Goal: Check status: Check status

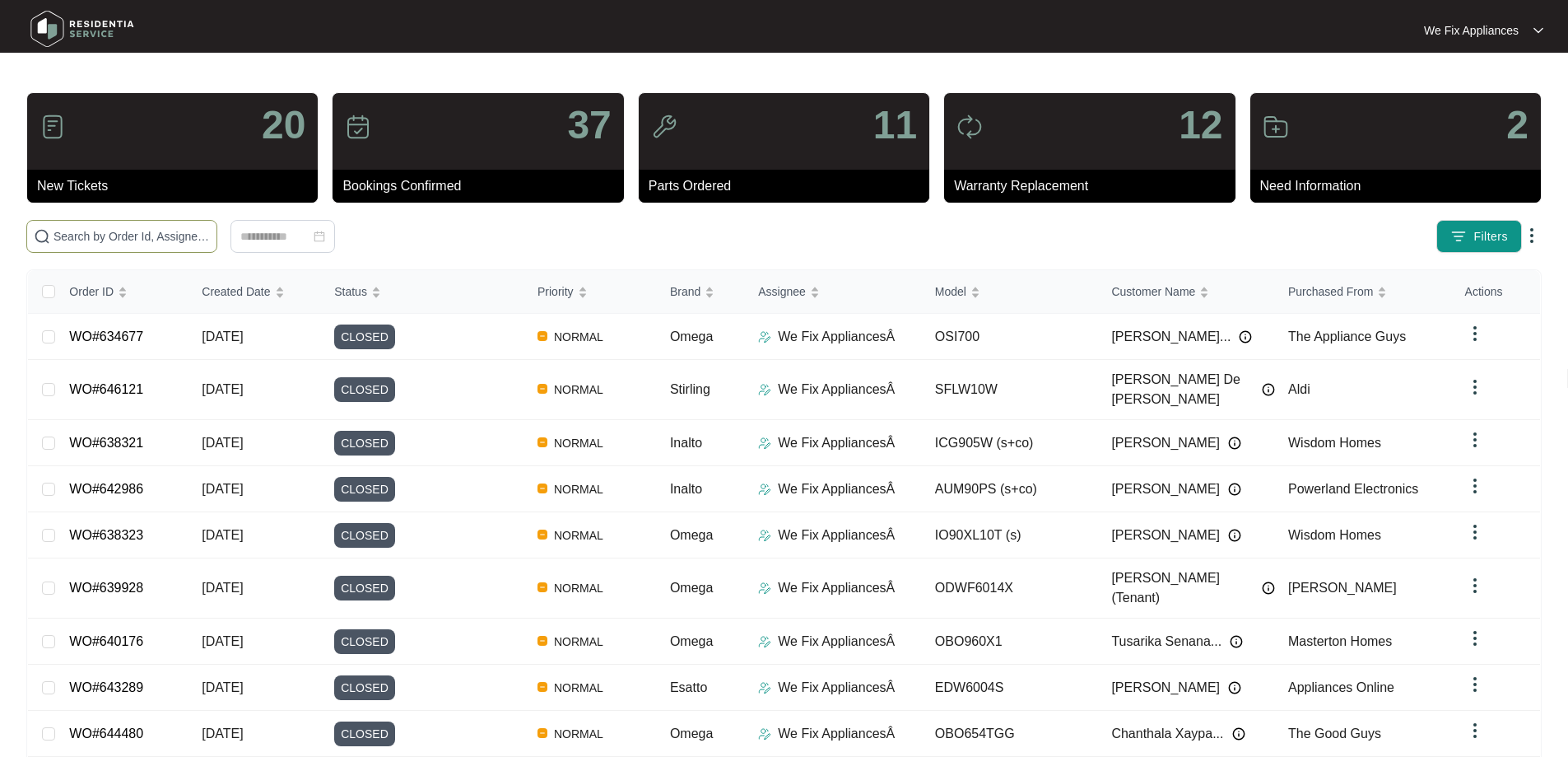
click at [137, 235] on input "text" at bounding box center [132, 236] width 157 height 19
paste input "650098"
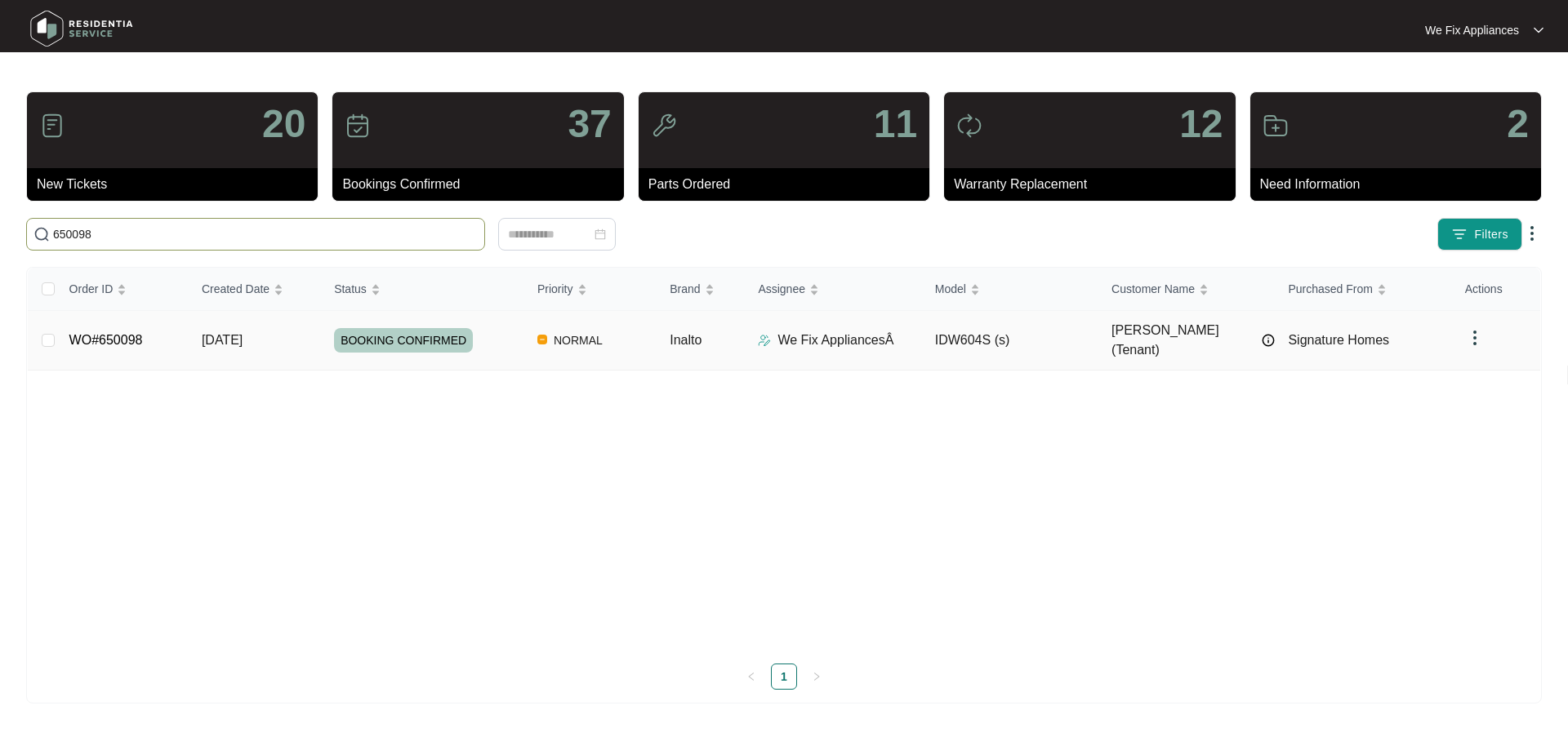
type input "650098"
click at [407, 331] on span "BOOKING CONFIRMED" at bounding box center [403, 340] width 139 height 25
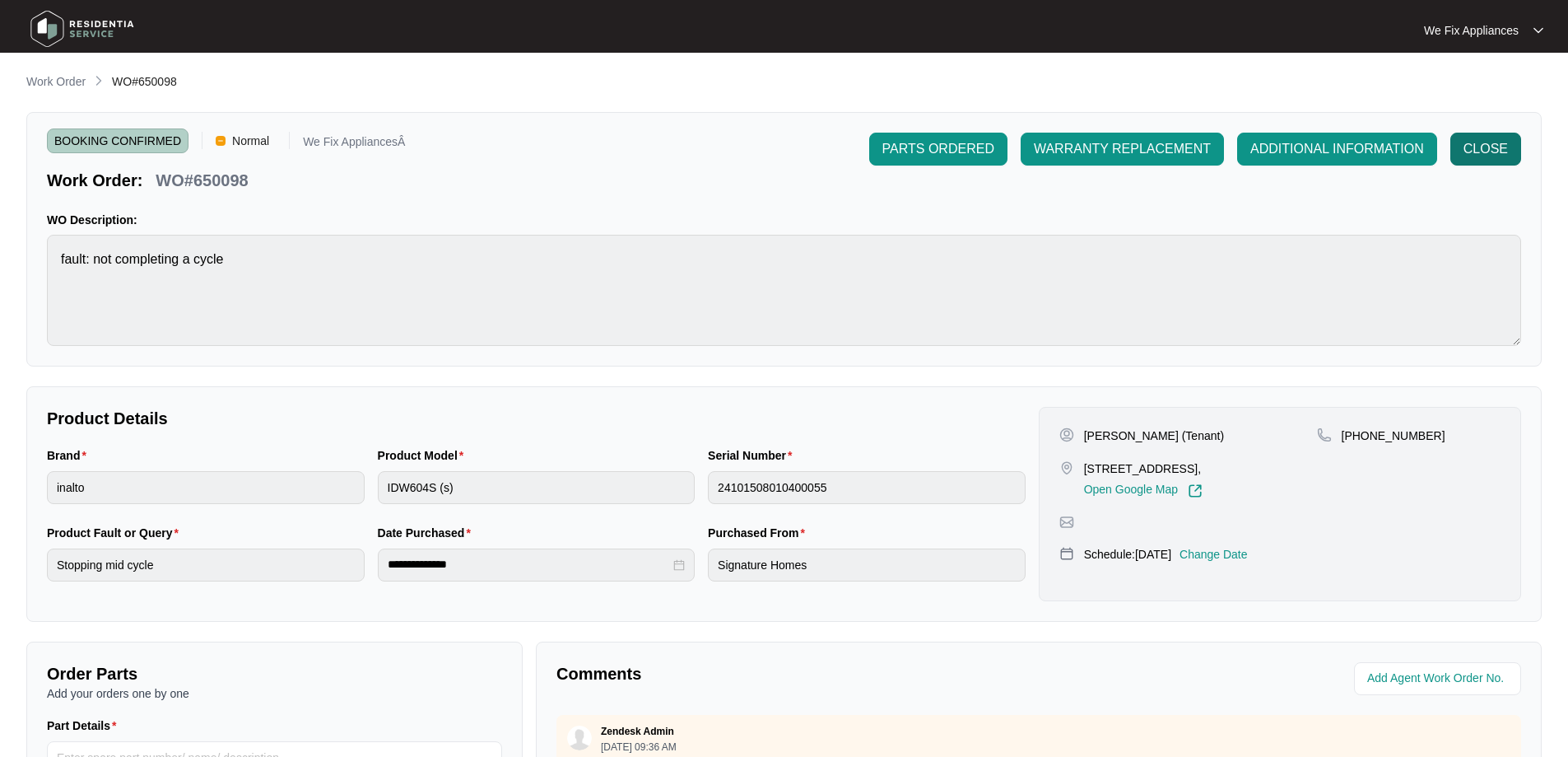
click at [1504, 136] on button "CLOSE" at bounding box center [1486, 149] width 70 height 33
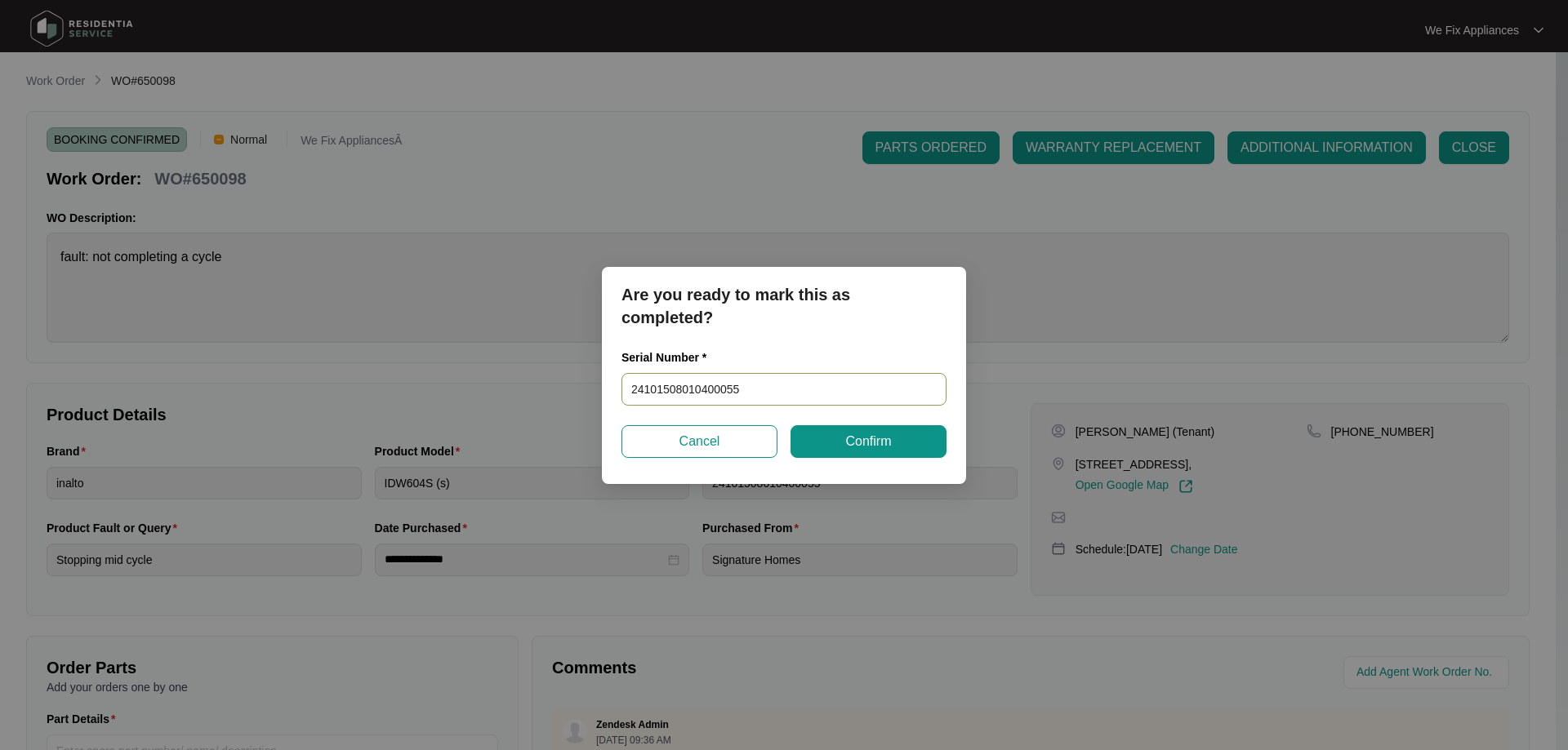
drag, startPoint x: 780, startPoint y: 392, endPoint x: 360, endPoint y: 403, distance: 420.1
click at [360, 403] on div "Are you ready to mark this as completed? Serial Number * 24101508010400055 Canc…" at bounding box center [784, 375] width 1568 height 750
click at [871, 444] on span "Confirm" at bounding box center [868, 441] width 46 height 19
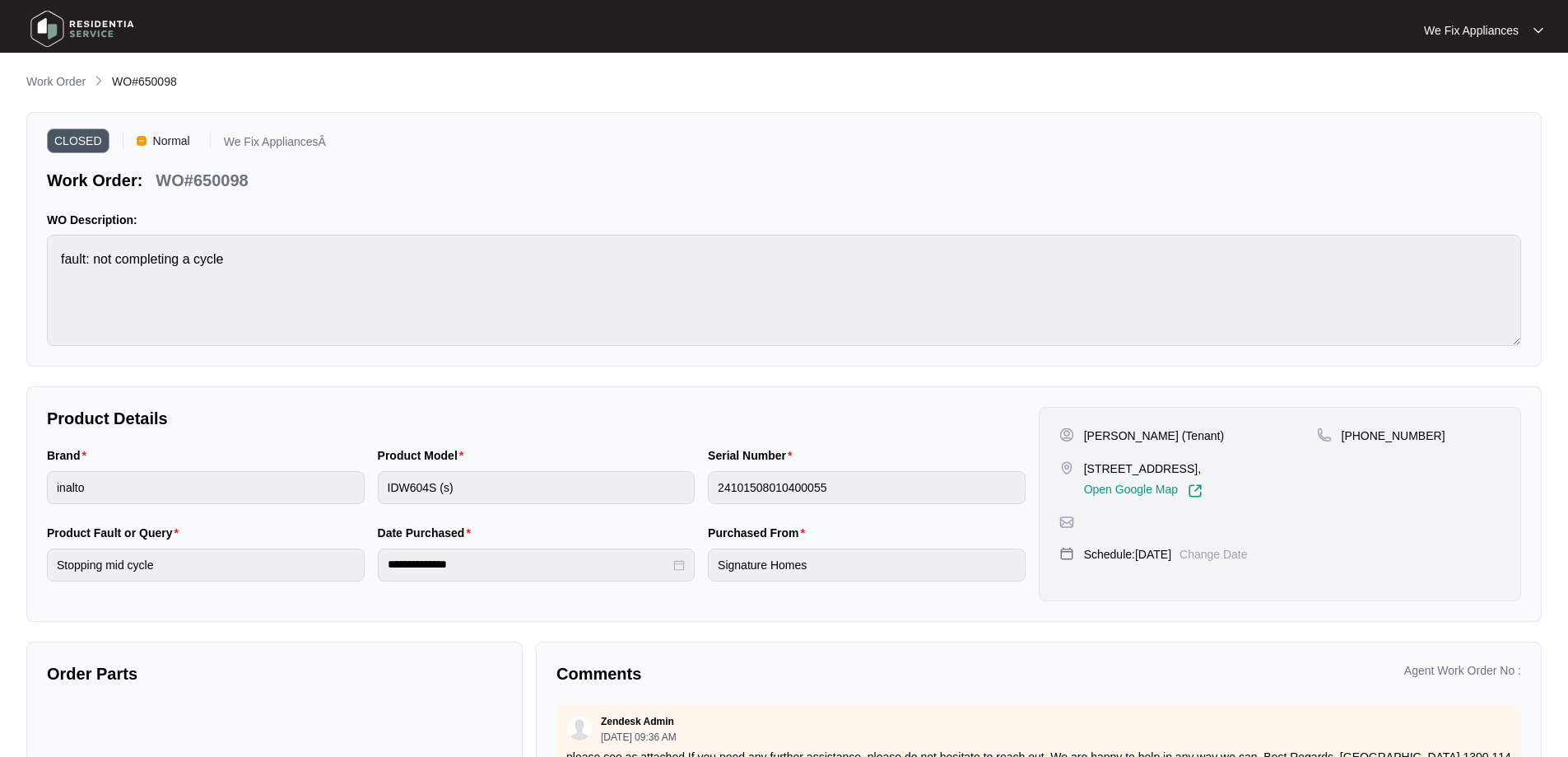
click at [0, 20] on div "We Fix Appliances We Fix App..." at bounding box center [784, 26] width 1568 height 53
click at [40, 26] on img at bounding box center [82, 28] width 115 height 49
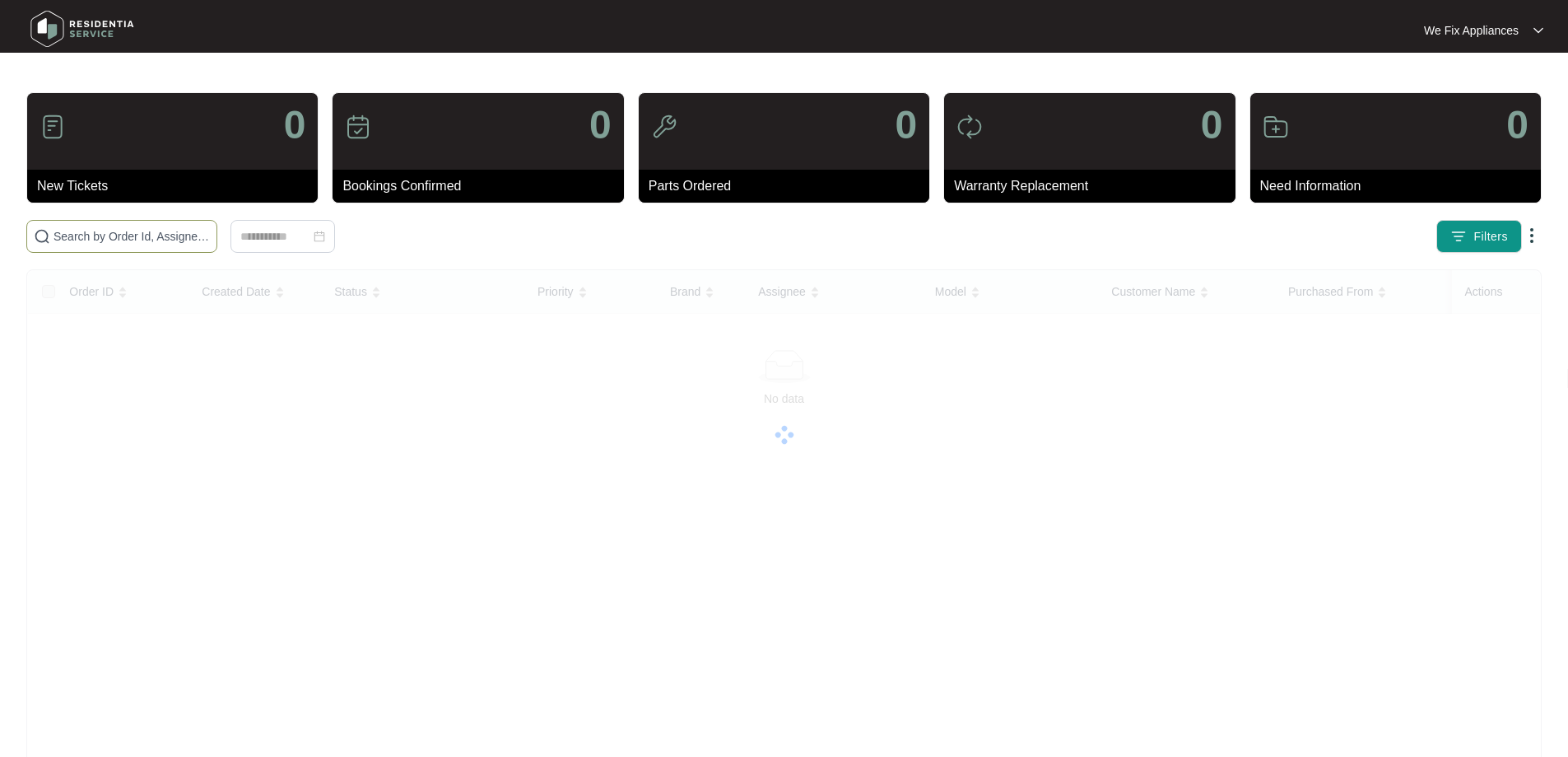
click at [126, 240] on input "text" at bounding box center [132, 236] width 157 height 19
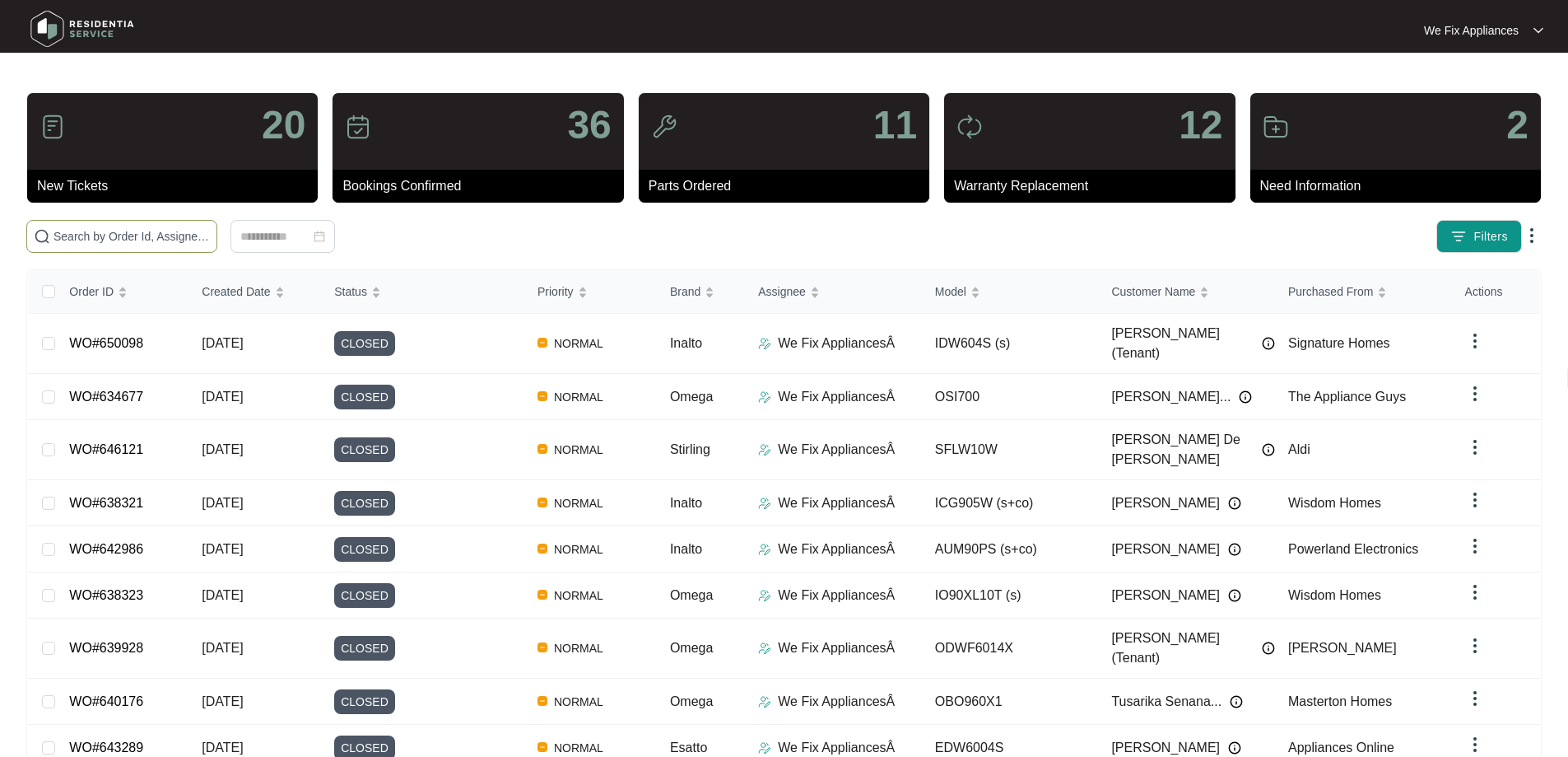
paste input "648001"
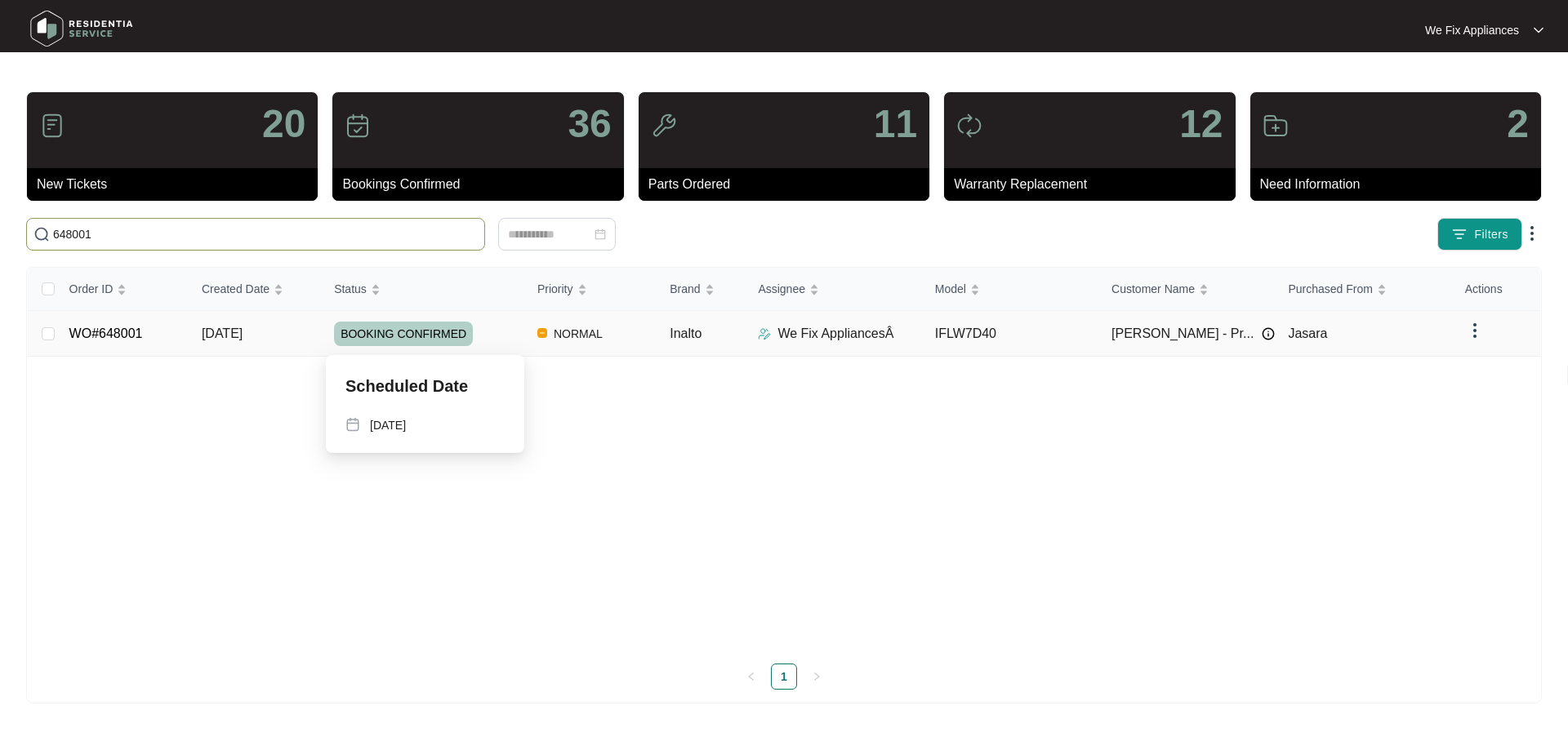
type input "648001"
click at [403, 337] on span "BOOKING CONFIRMED" at bounding box center [403, 333] width 139 height 25
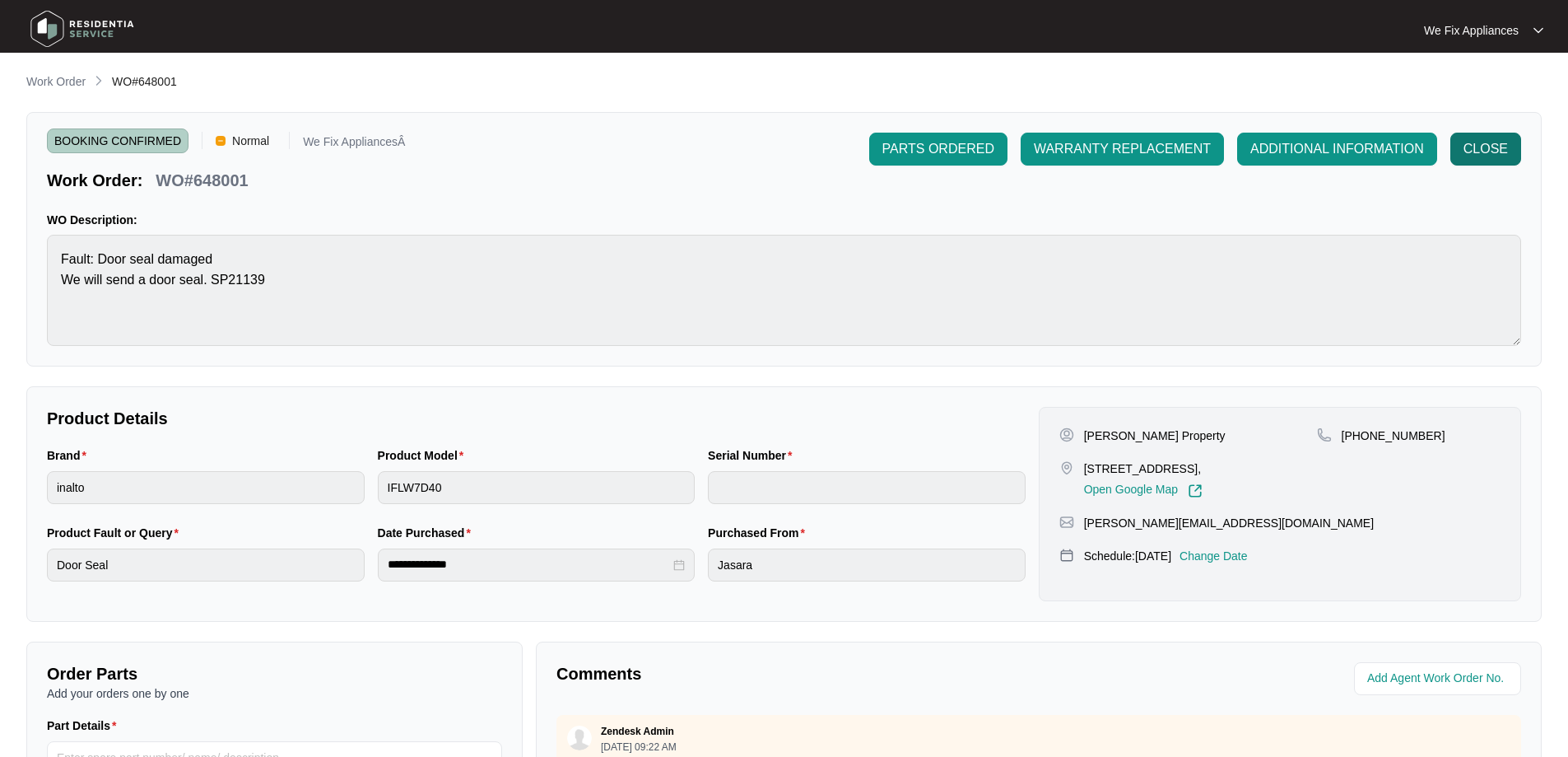
click at [1484, 140] on span "CLOSE" at bounding box center [1486, 148] width 44 height 19
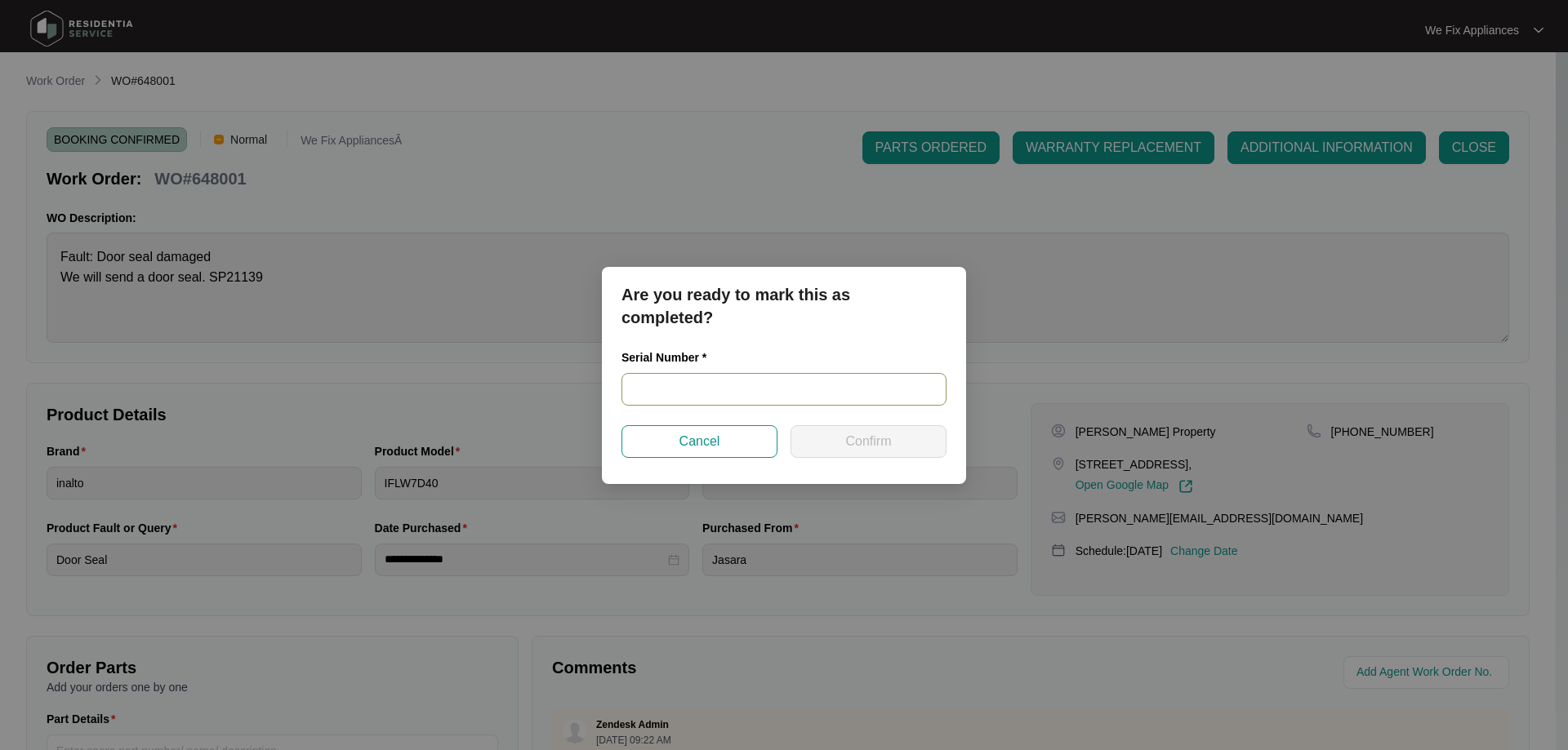
click at [739, 390] on input "text" at bounding box center [784, 389] width 325 height 33
paste input "540G244570125285F00050"
type input "540G244570125285F00050"
click at [849, 444] on span "Confirm" at bounding box center [868, 441] width 46 height 19
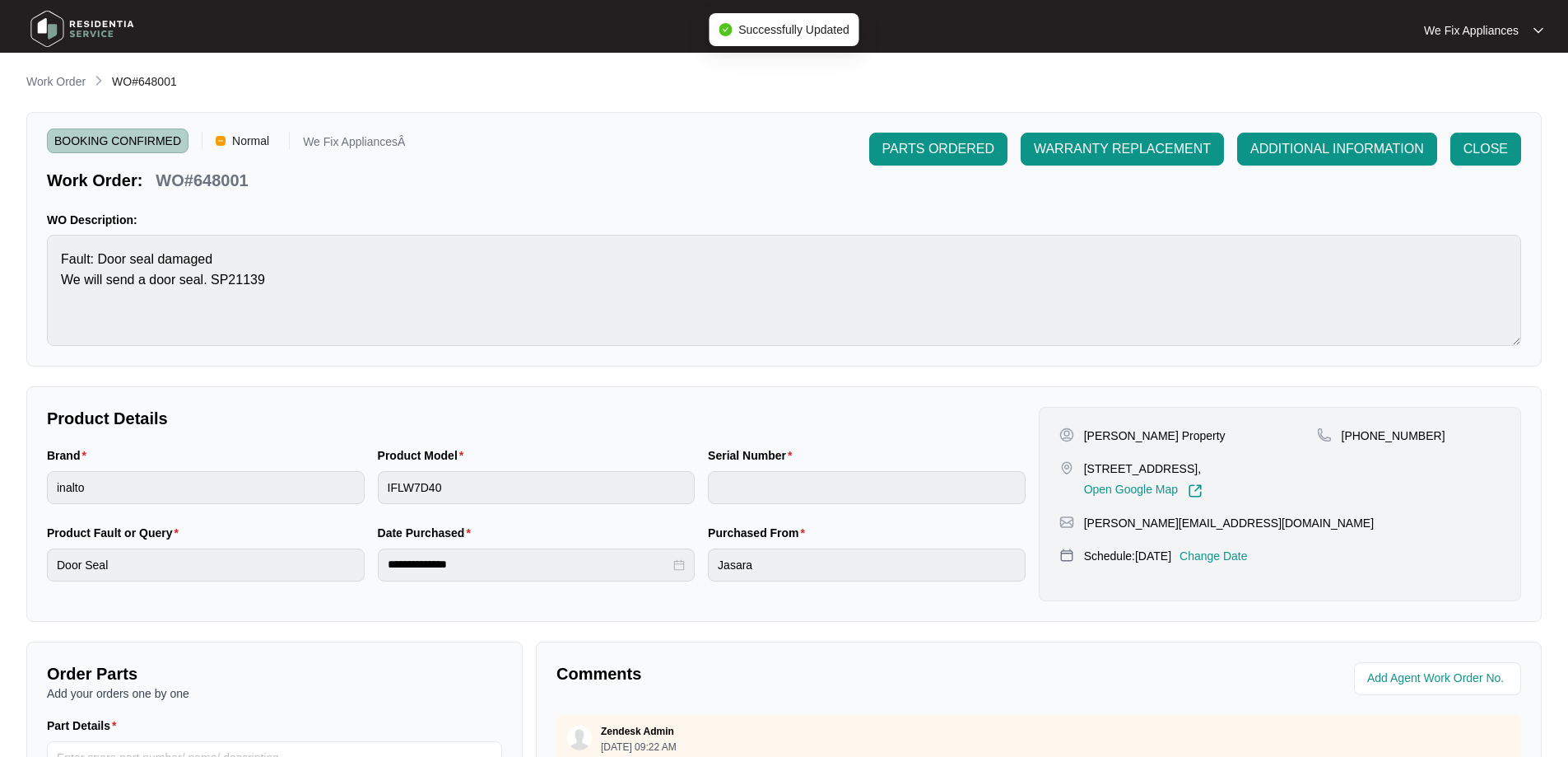
type input "540G244570125285F00050"
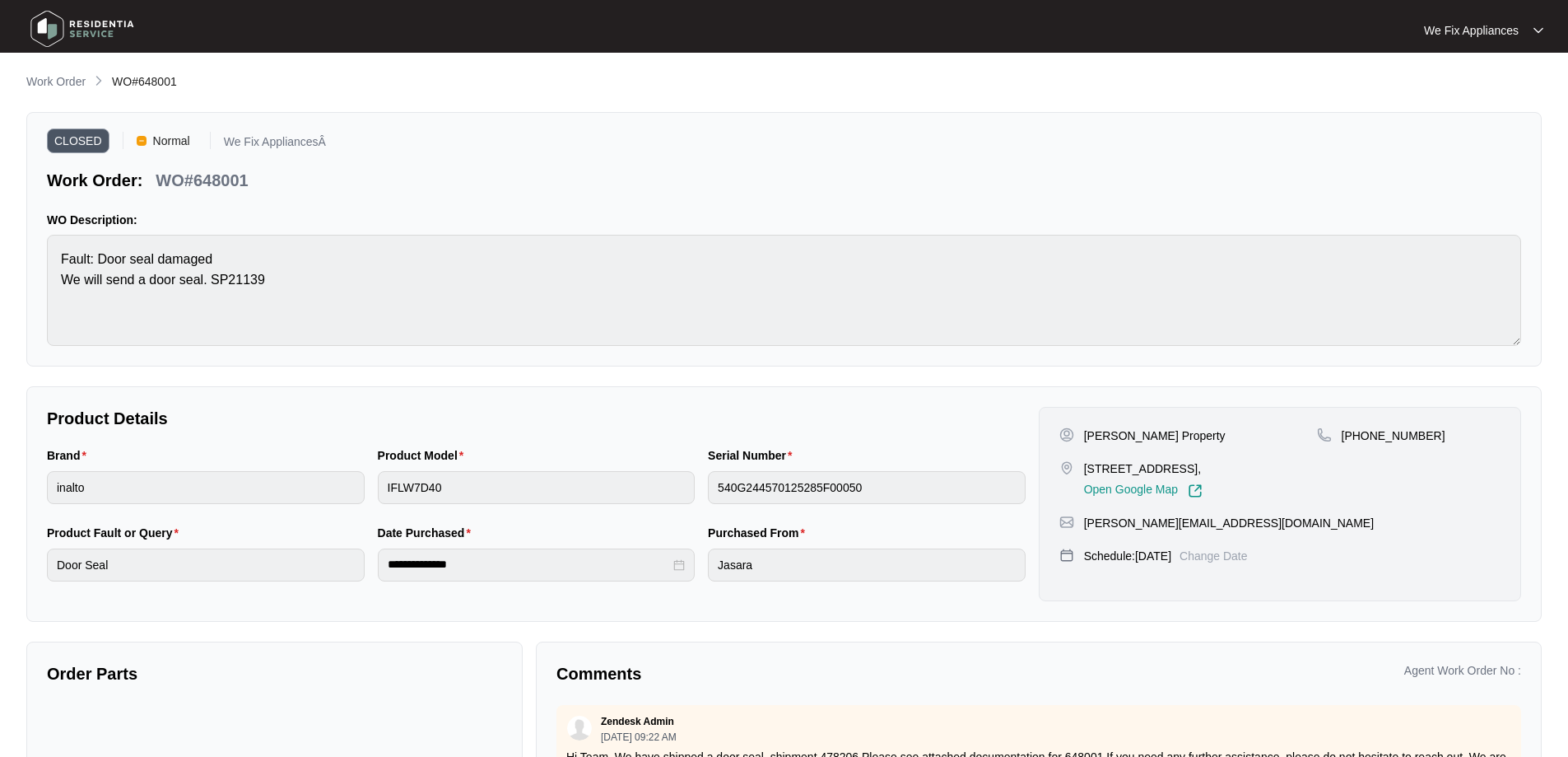
click at [48, 20] on img at bounding box center [82, 28] width 115 height 49
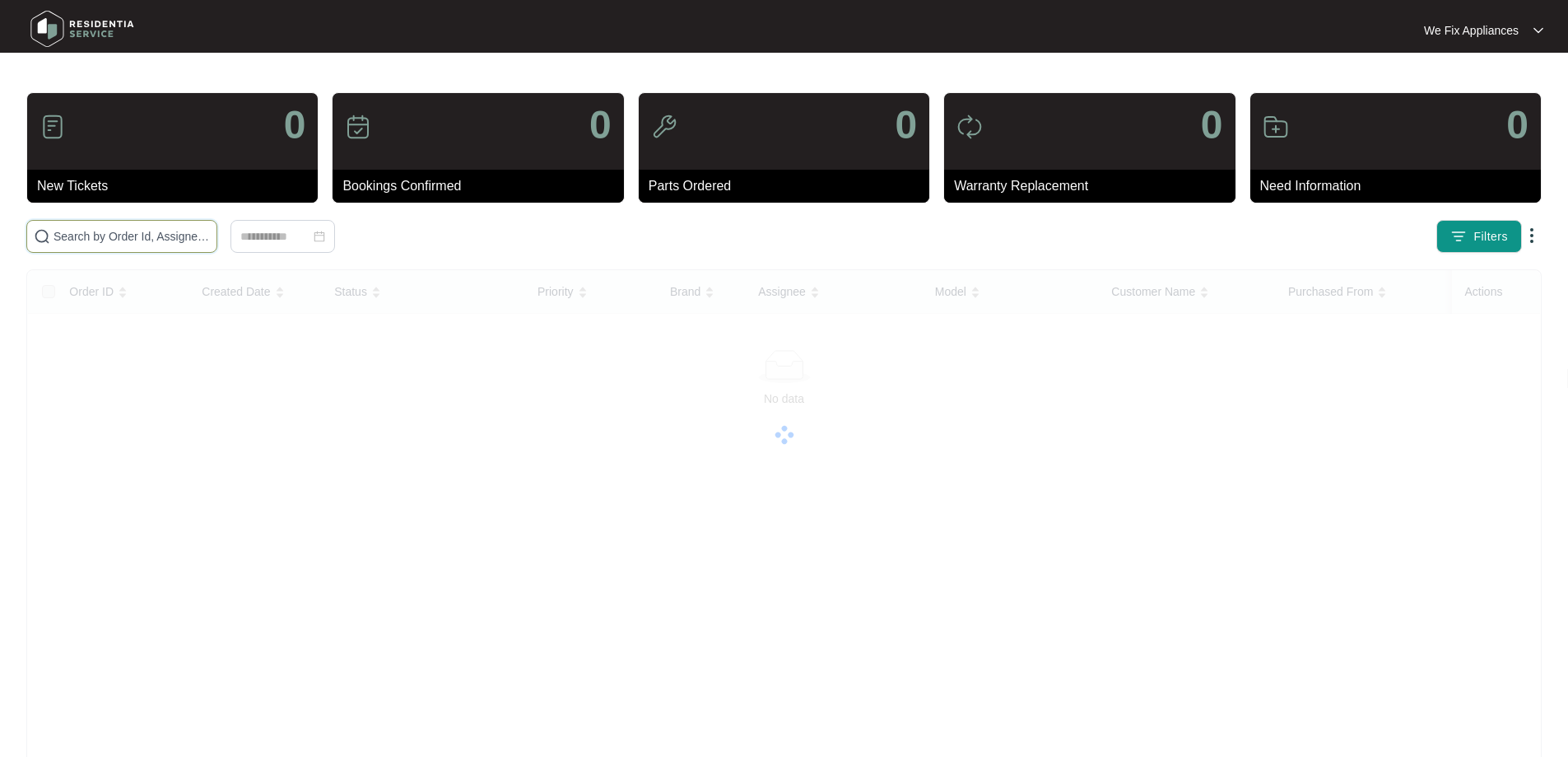
click at [116, 238] on input "text" at bounding box center [132, 236] width 157 height 19
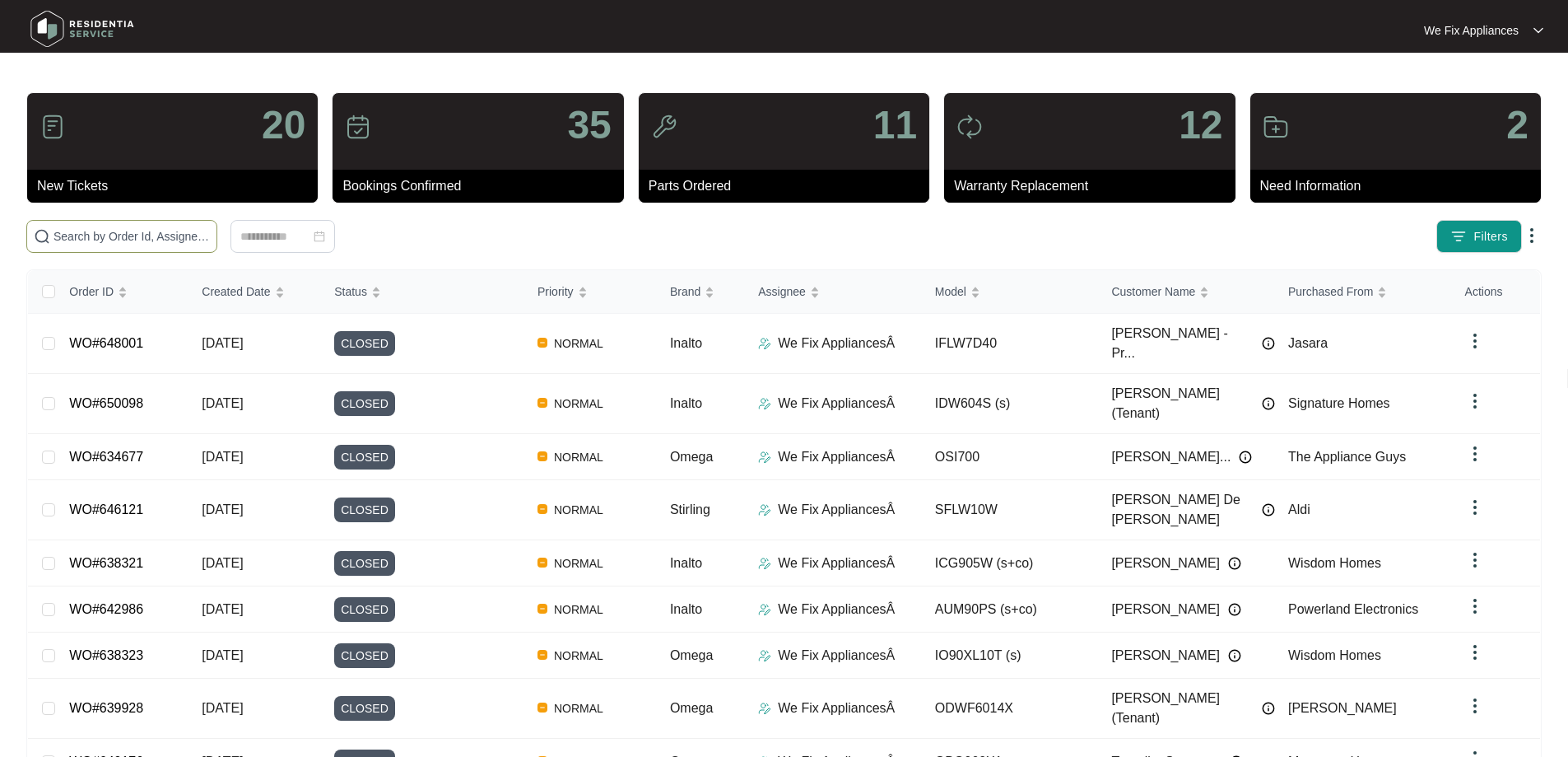
paste input "649603"
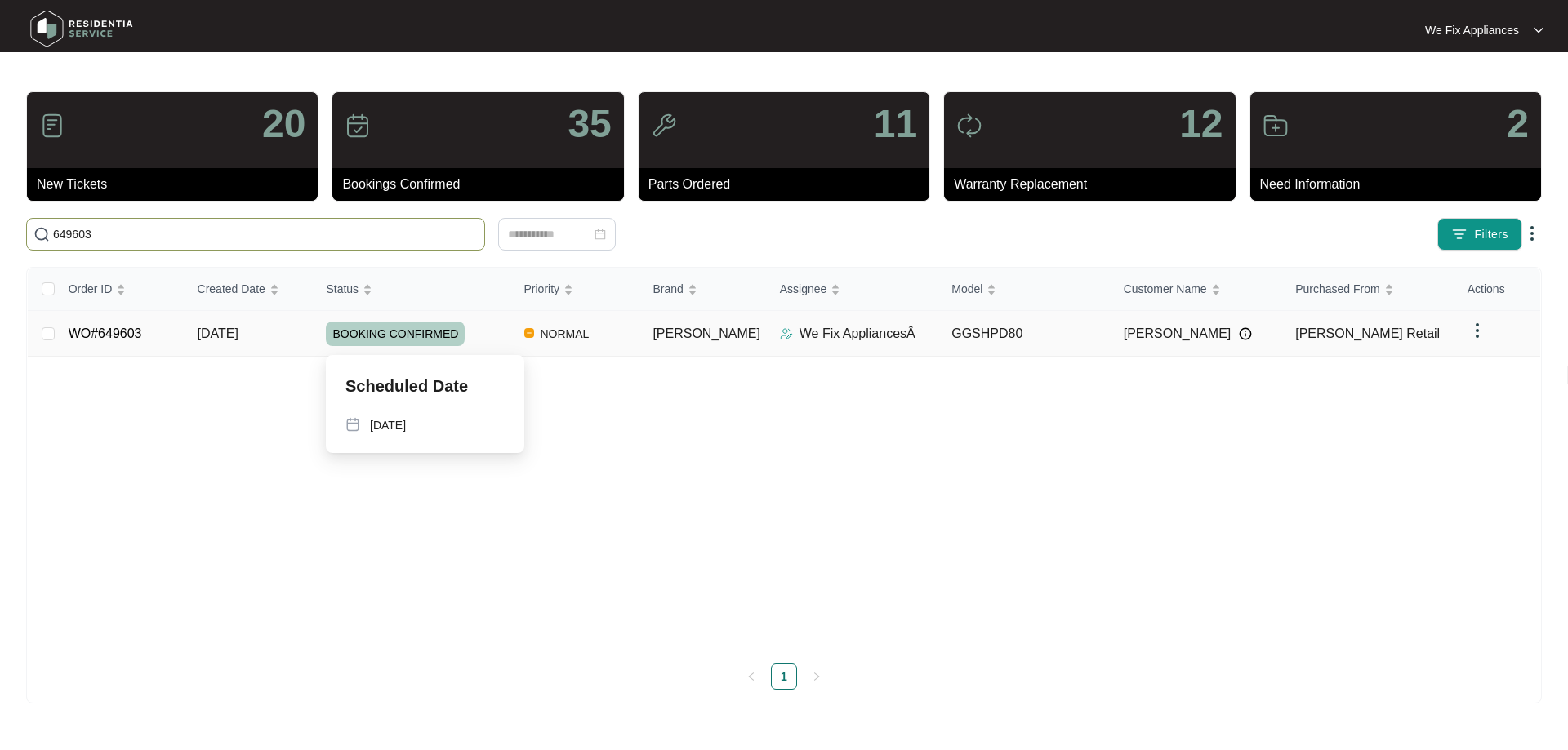
type input "649603"
click at [401, 328] on span "BOOKING CONFIRMED" at bounding box center [395, 333] width 139 height 25
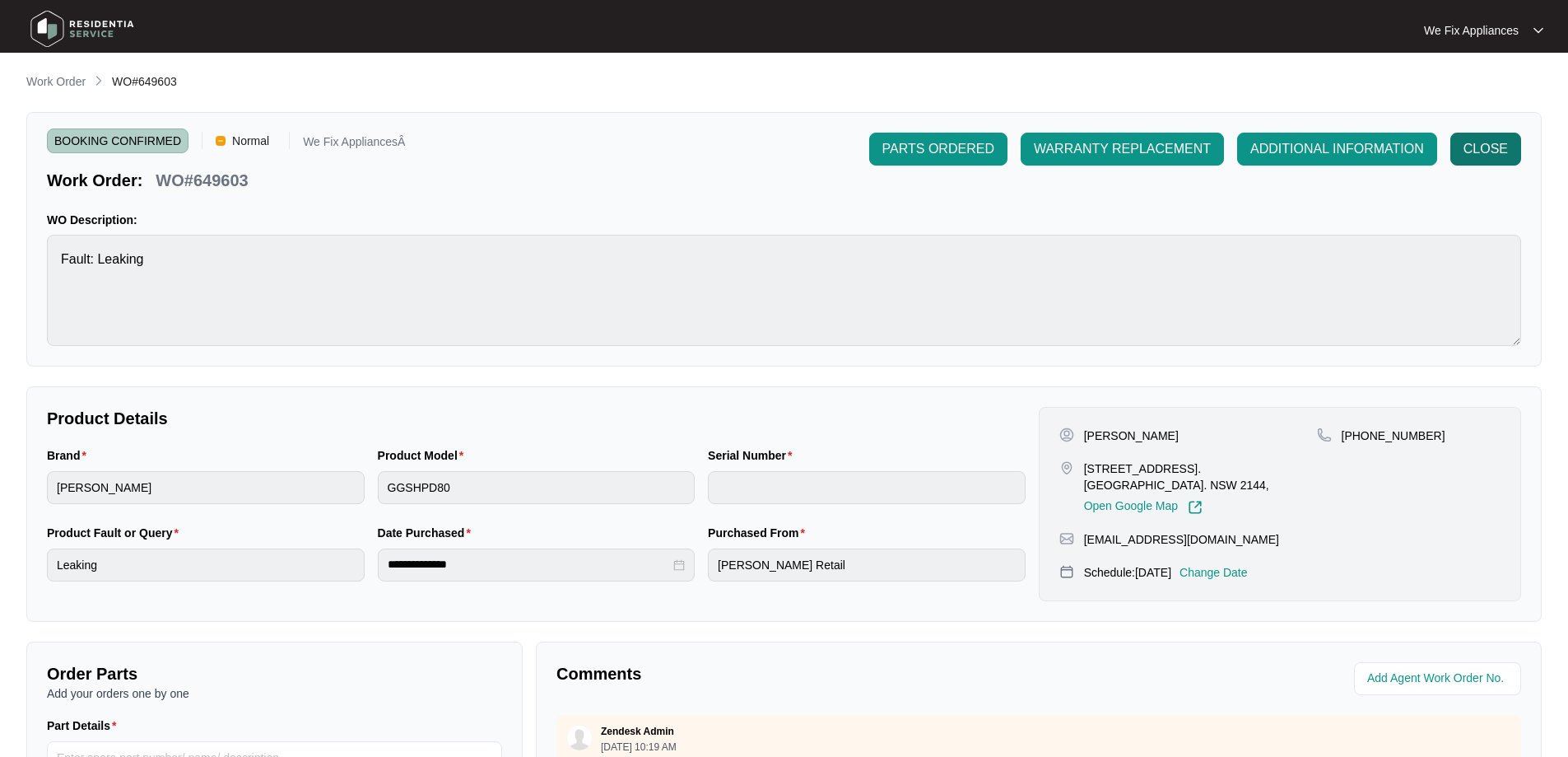
click at [1498, 148] on span "CLOSE" at bounding box center [1486, 148] width 44 height 19
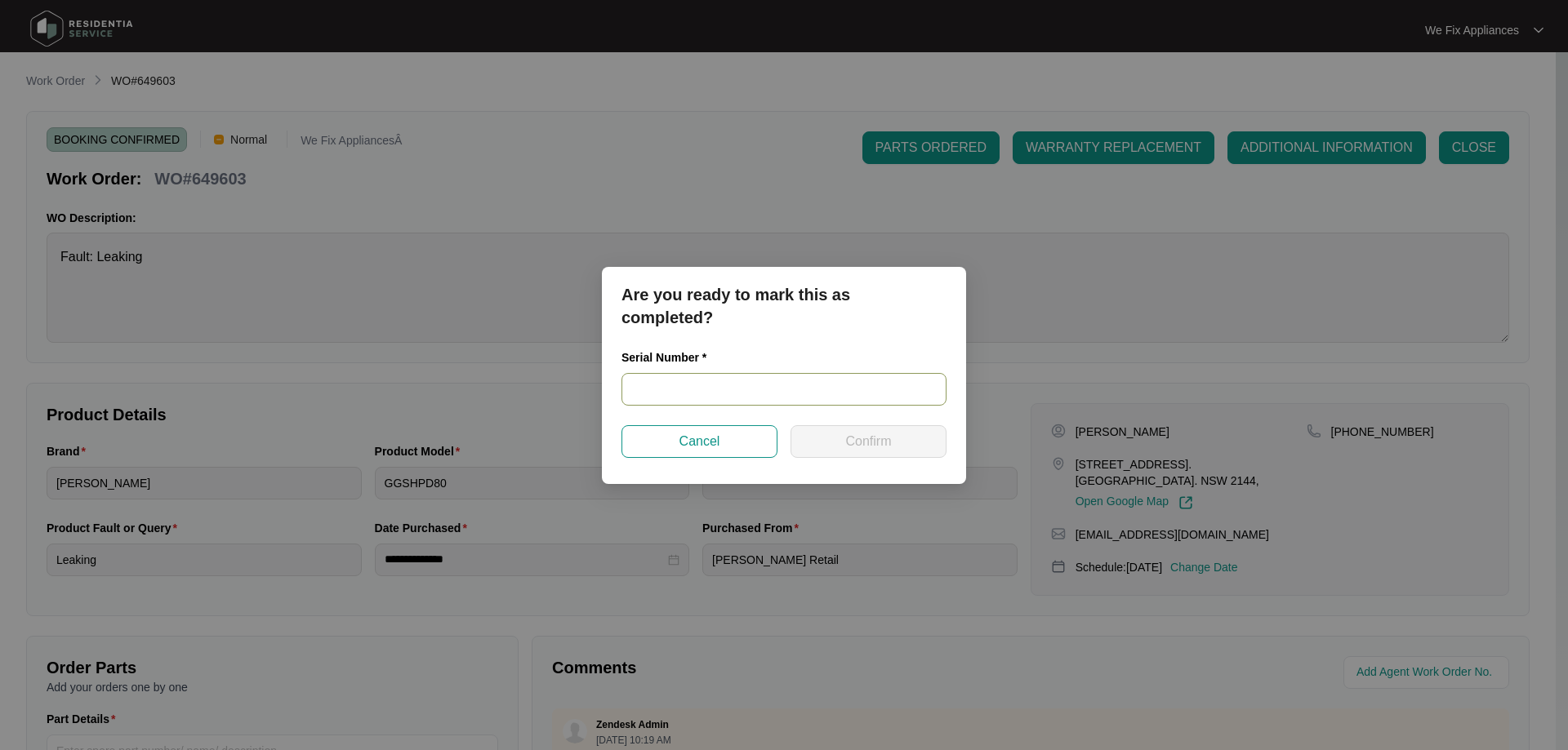
click at [709, 379] on input "text" at bounding box center [784, 389] width 325 height 33
paste input "540K684930137135P00347"
type input "540K684930137135P00347"
click at [847, 450] on span "Confirm" at bounding box center [868, 441] width 46 height 19
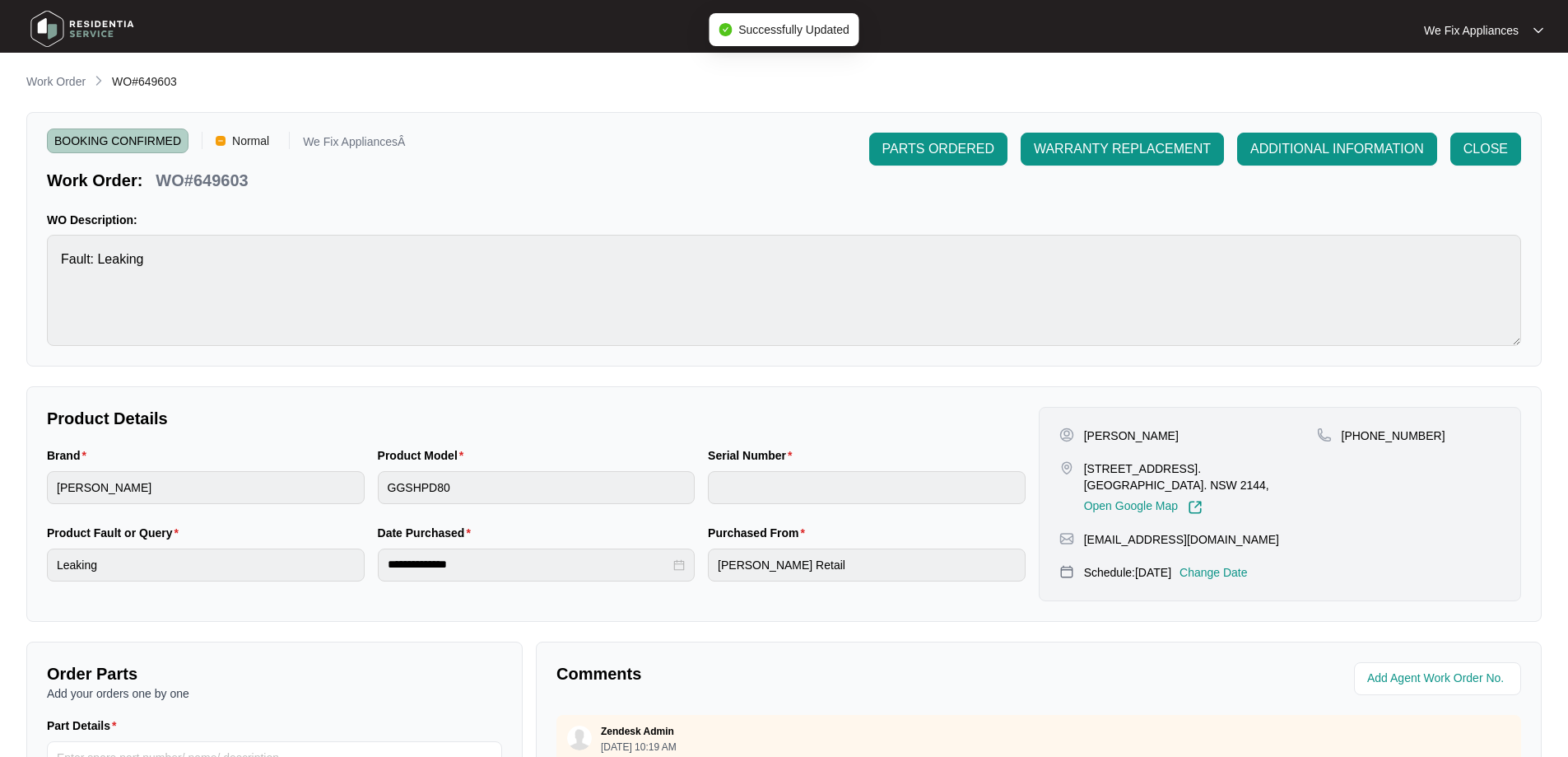
type input "540K684930137135P00347"
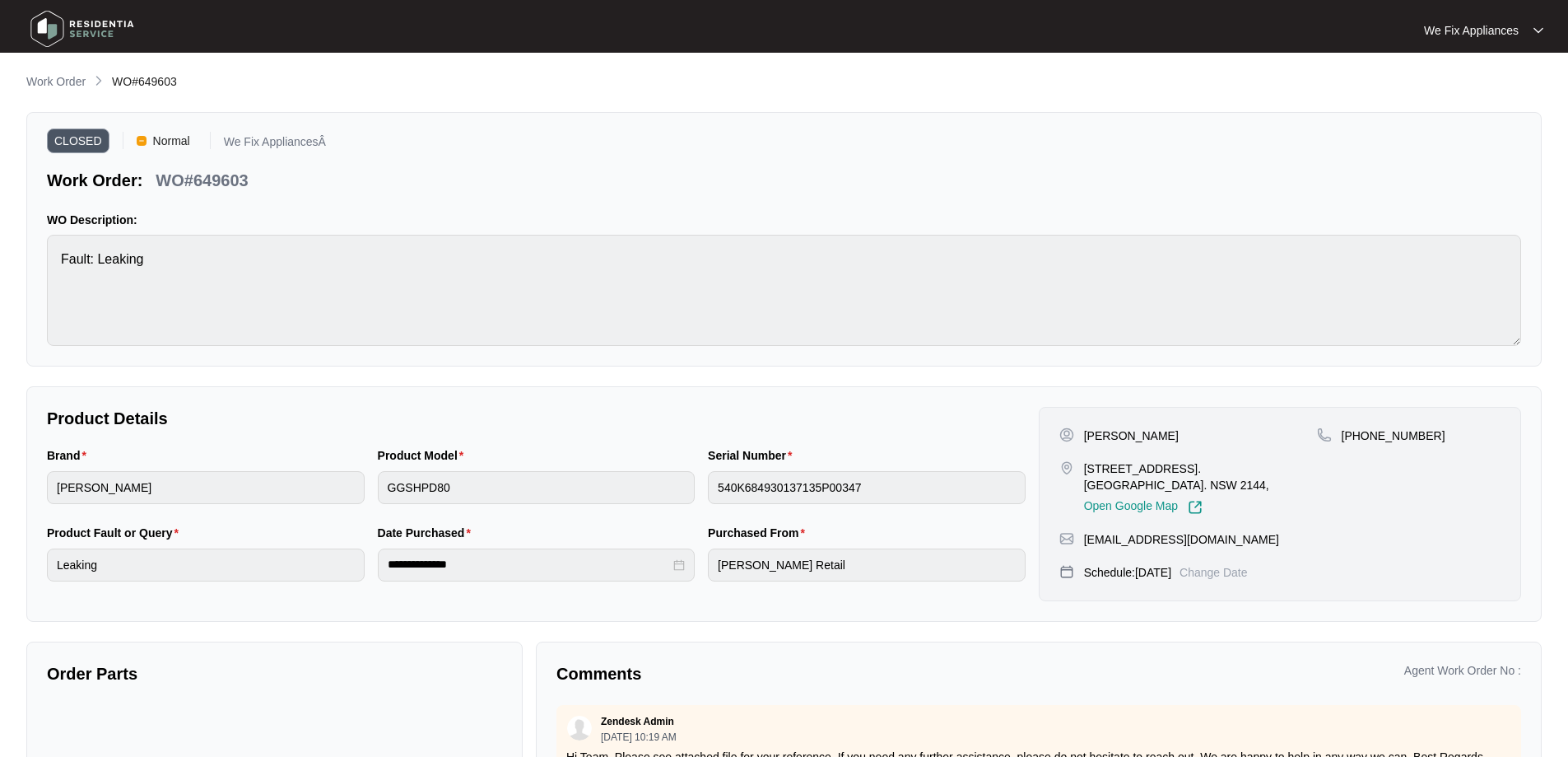
click at [82, 31] on img at bounding box center [82, 28] width 115 height 49
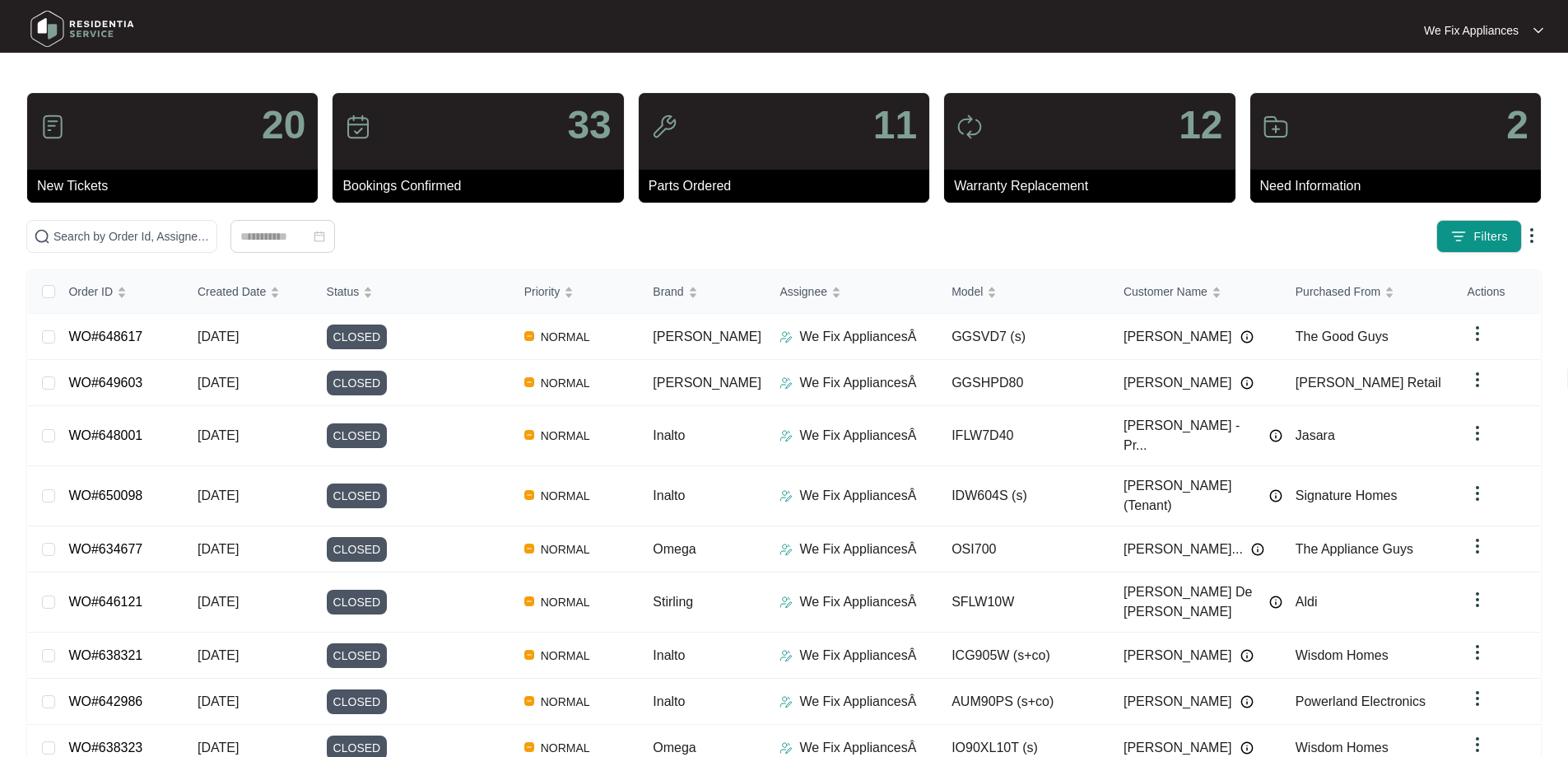
click at [1500, 26] on p "We Fix Appliances" at bounding box center [1472, 31] width 94 height 17
click at [1486, 63] on p "Settings" at bounding box center [1497, 59] width 67 height 17
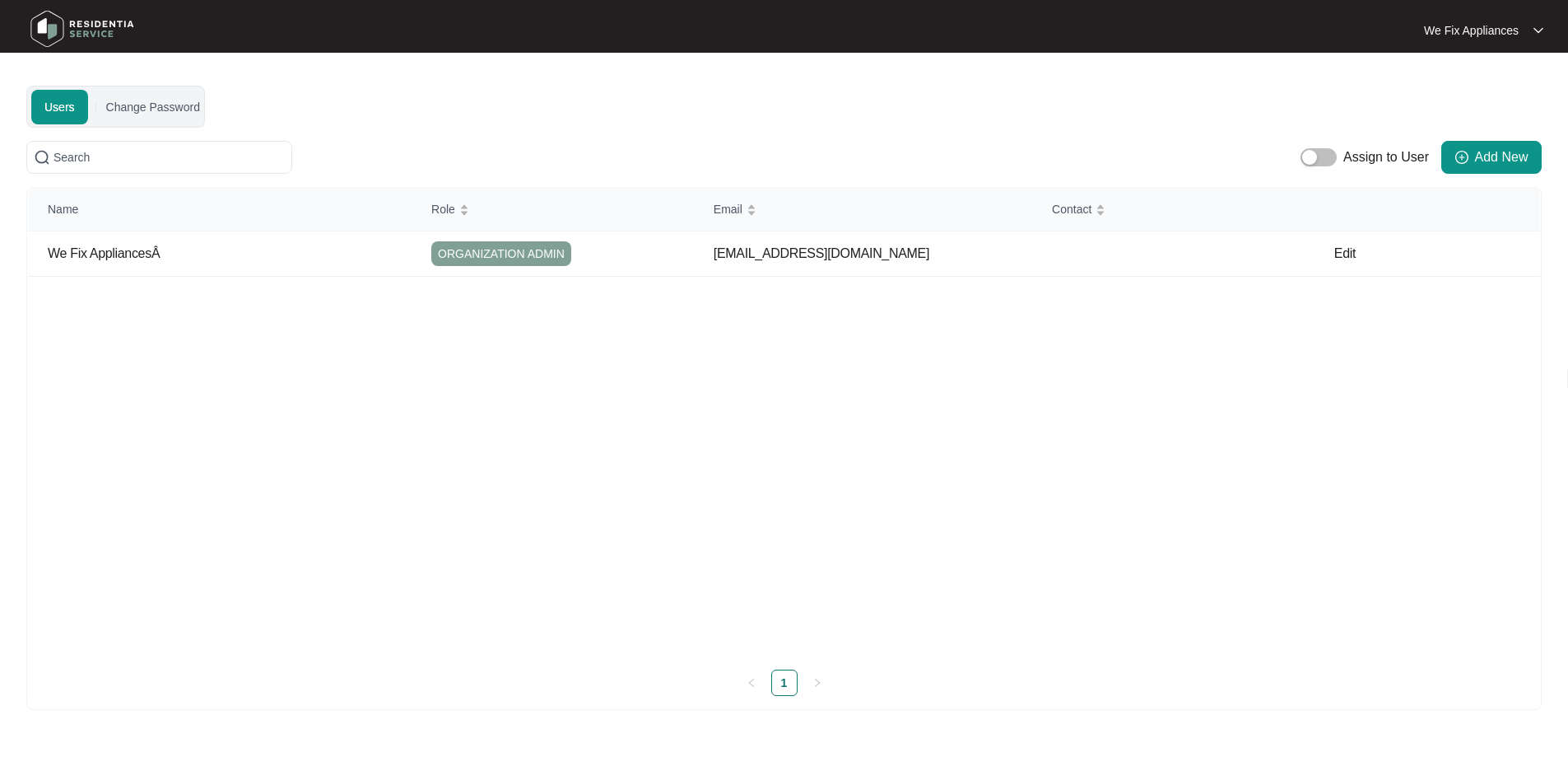
click at [46, 27] on img at bounding box center [82, 28] width 115 height 49
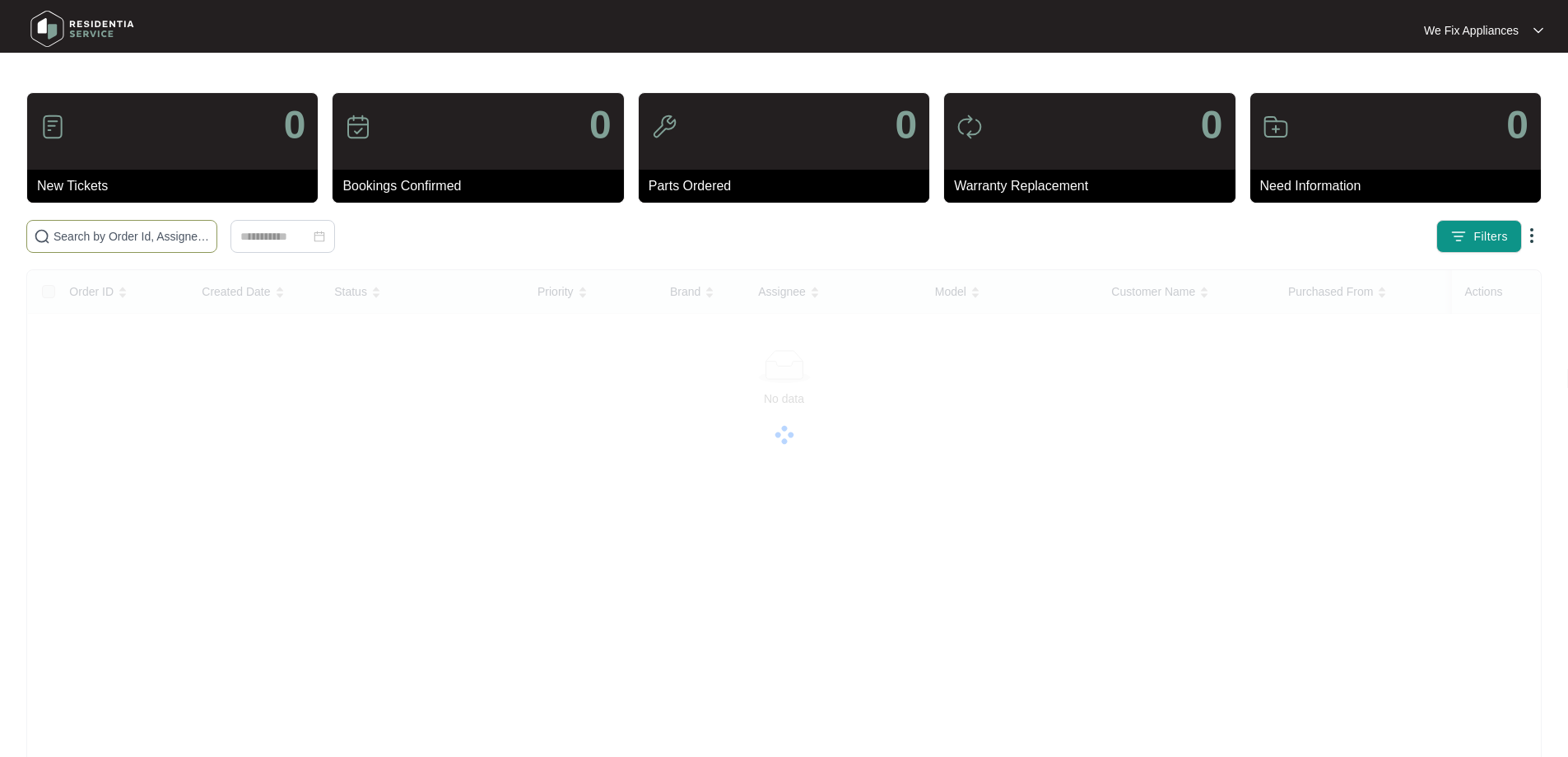
click at [137, 237] on input "text" at bounding box center [132, 236] width 157 height 19
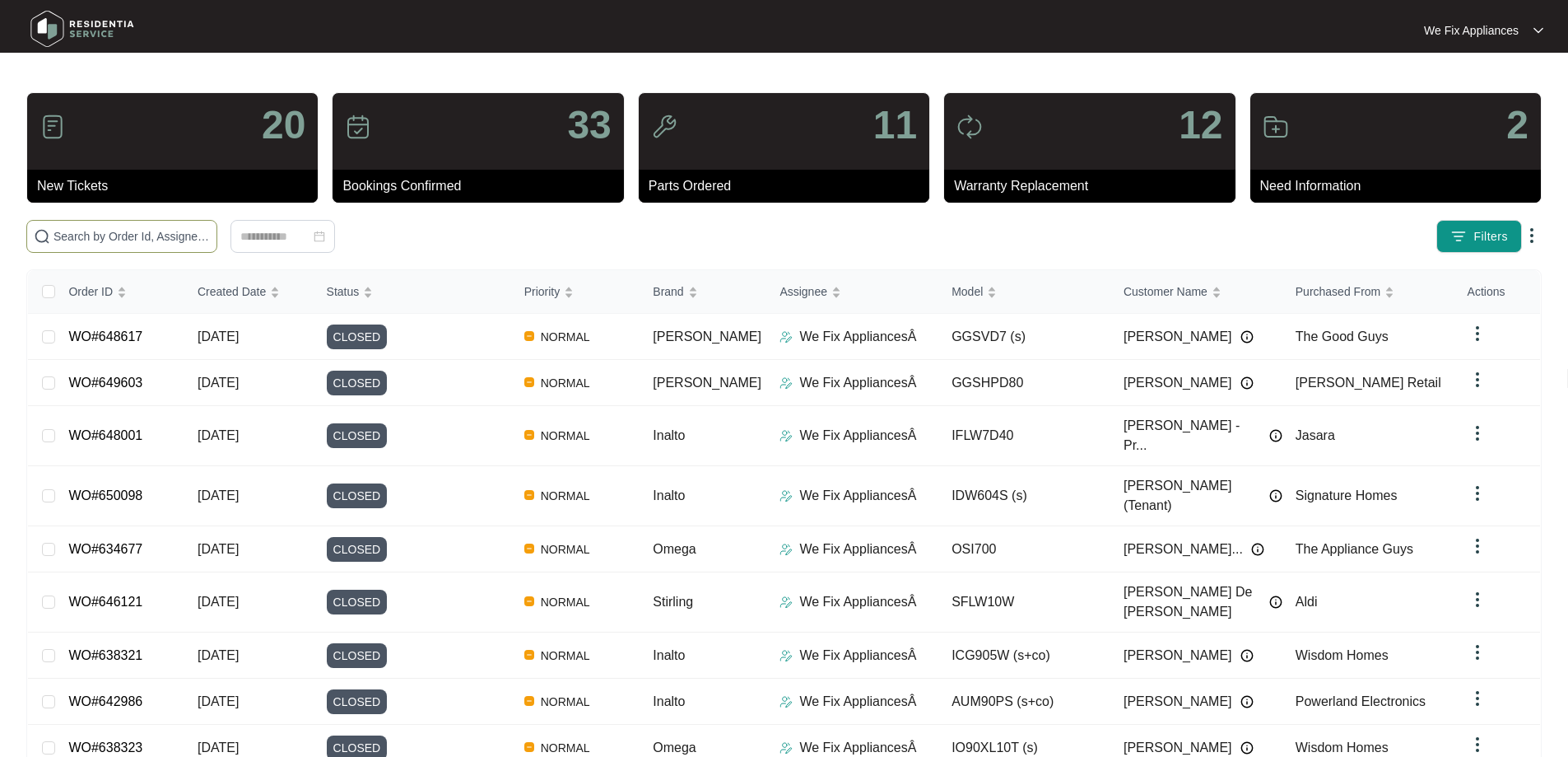
paste input "648617"
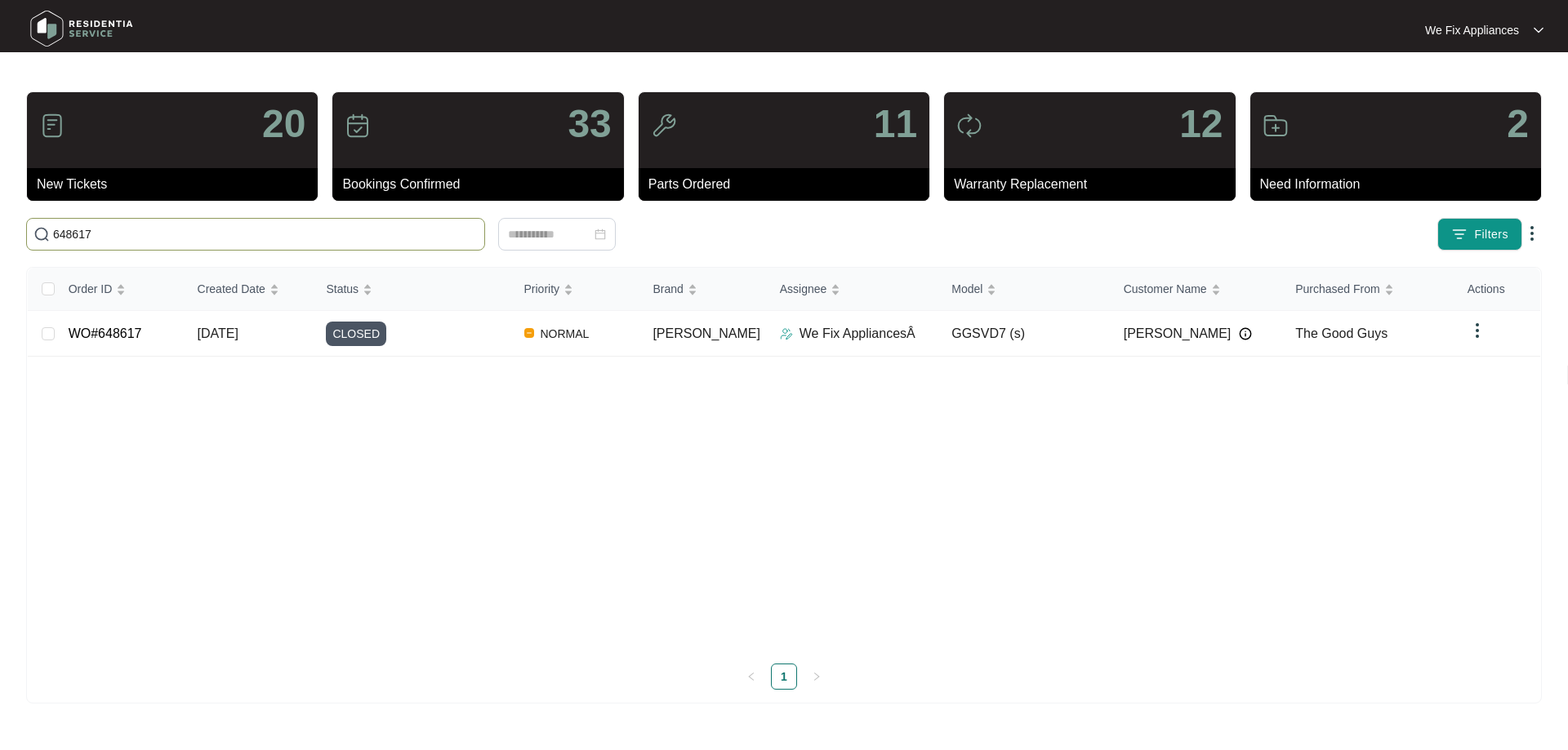
type input "648617"
